Goal: Go to known website: Access a specific website the user already knows

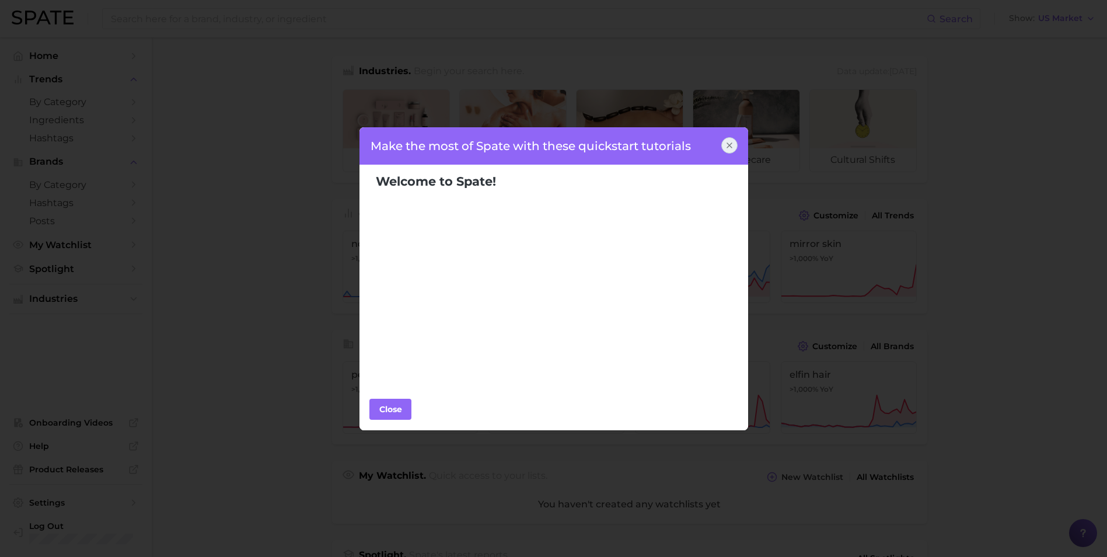
click at [734, 148] on div at bounding box center [729, 145] width 16 height 16
click at [733, 149] on icon at bounding box center [729, 145] width 9 height 9
